Goal: Check status: Check status

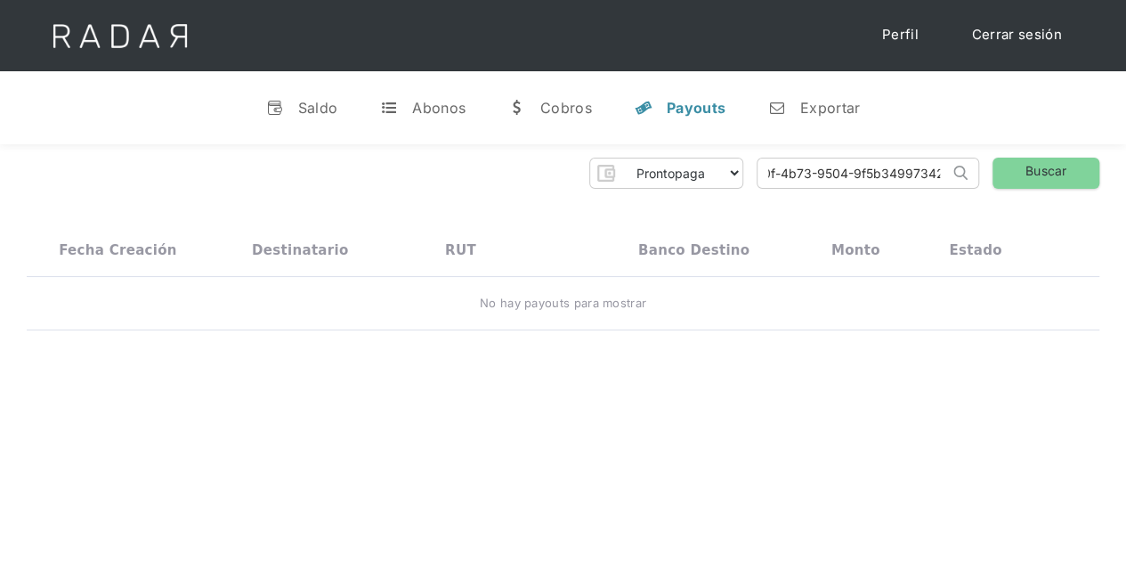
drag, startPoint x: 766, startPoint y: 174, endPoint x: 981, endPoint y: 176, distance: 214.5
click at [981, 176] on div "Prontopaga Prontopaga 2 Thank you! Your submission has been received! Oops! Som…" at bounding box center [563, 173] width 1073 height 31
paste input "fe4cbb77-aa2f-4a37-b62b-2becc3ed3643"
type input "fe4cbb77-aa2f-4a37-b62b-2becc3ed3643"
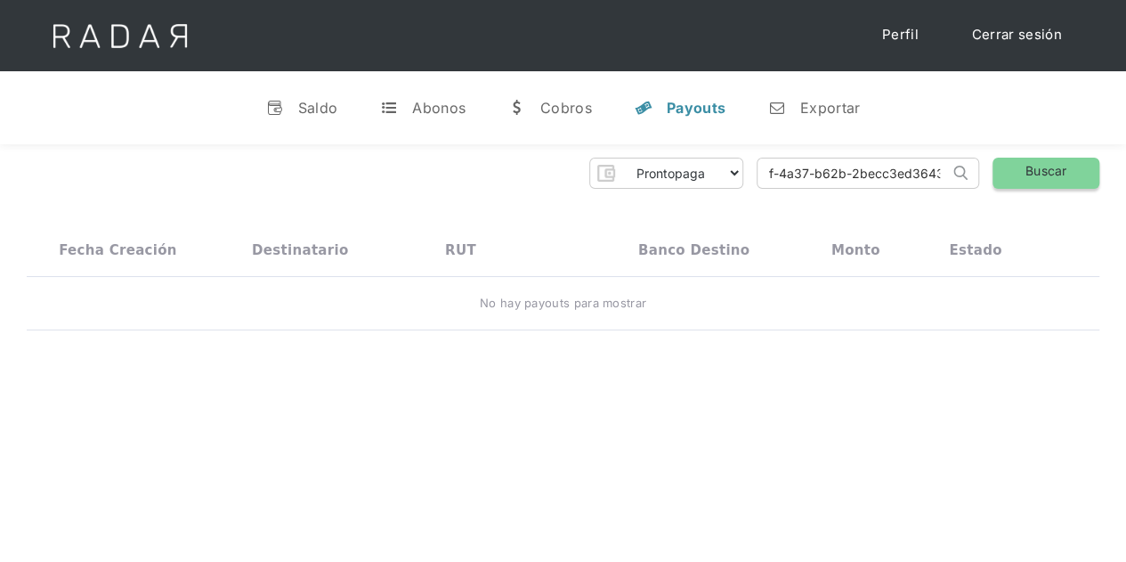
click at [1038, 165] on link "Buscar" at bounding box center [1045, 173] width 107 height 31
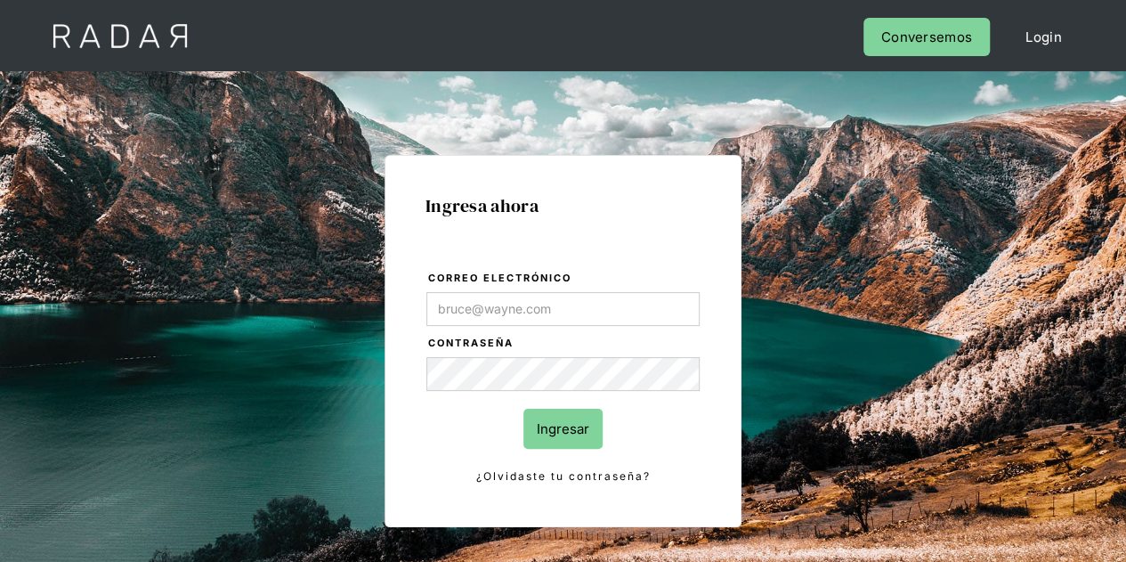
type input "[PERSON_NAME][EMAIL_ADDRESS][DOMAIN_NAME]"
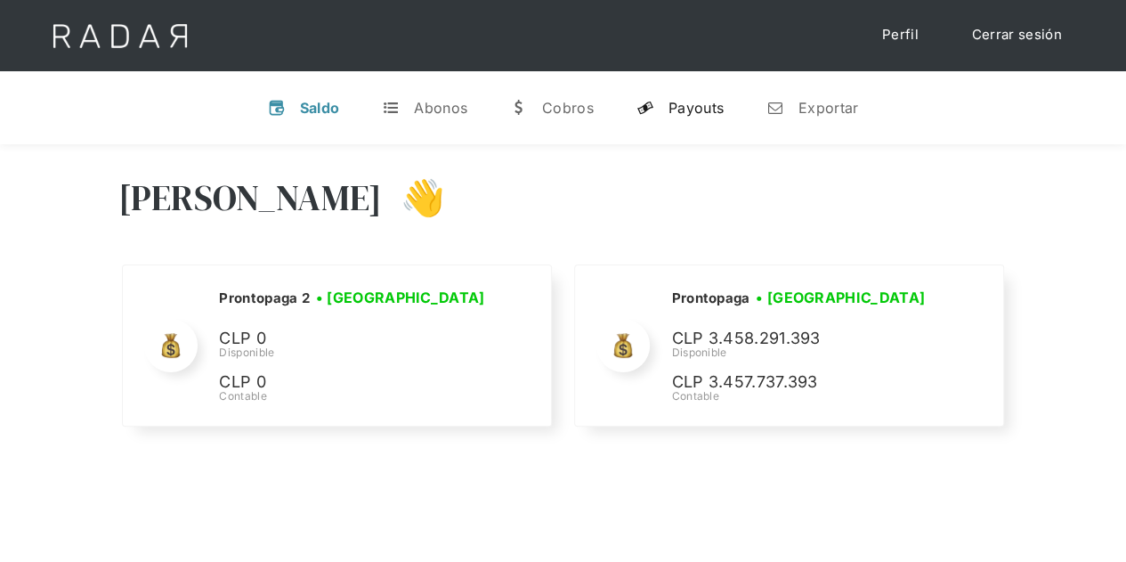
click at [685, 101] on div "Payouts" at bounding box center [695, 108] width 55 height 18
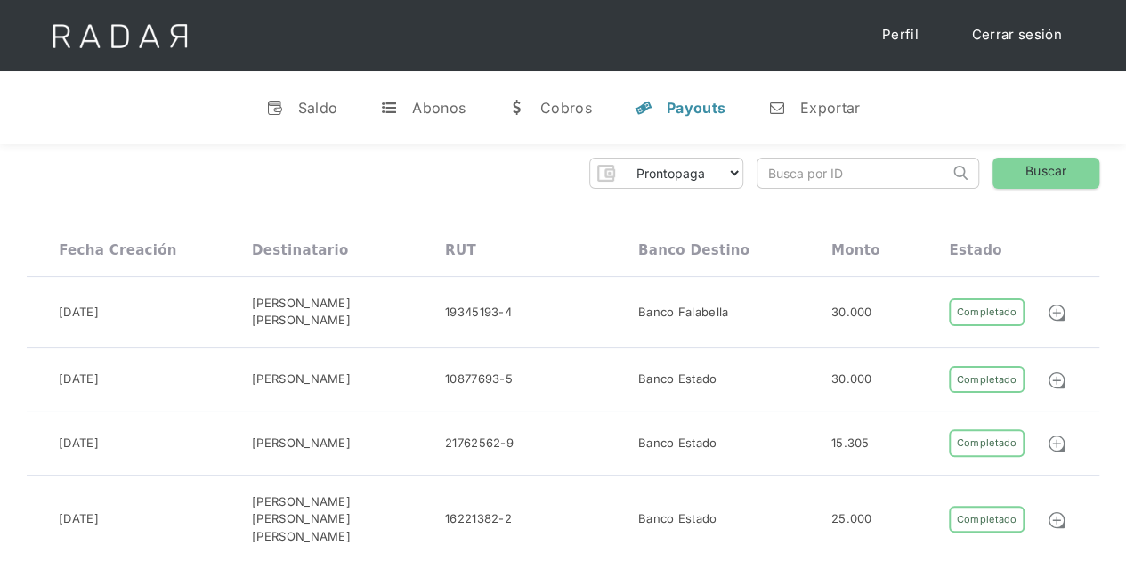
click at [853, 177] on input "search" at bounding box center [852, 172] width 191 height 29
paste input "fe4cbb77-aa2f-4a37-b62b-2becc3ed3643"
type input "fe4cbb77-aa2f-4a37-b62b-2becc3ed3643"
click at [1022, 172] on link "Buscar" at bounding box center [1045, 173] width 107 height 31
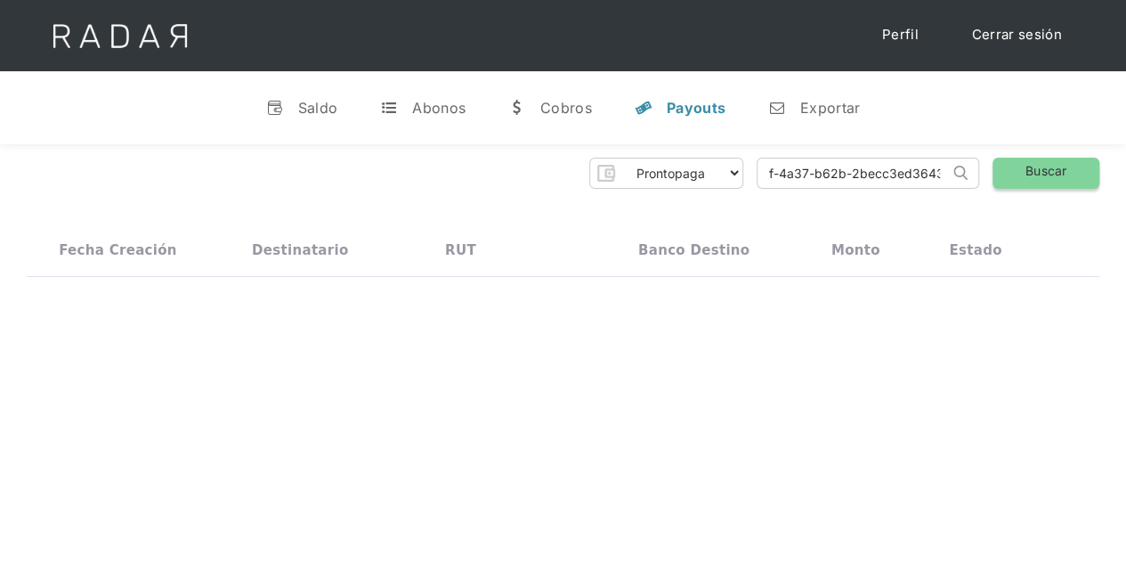
scroll to position [0, 0]
